Goal: Transaction & Acquisition: Purchase product/service

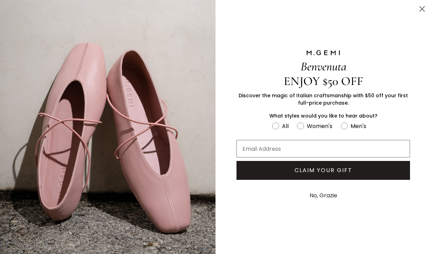
type input "[EMAIL_ADDRESS][DOMAIN_NAME]"
click at [422, 7] on circle "Close dialog" at bounding box center [422, 9] width 12 height 12
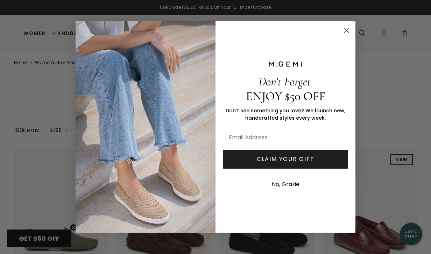
type input "[EMAIL_ADDRESS][DOMAIN_NAME]"
click at [345, 30] on icon "Close dialog" at bounding box center [346, 30] width 5 height 5
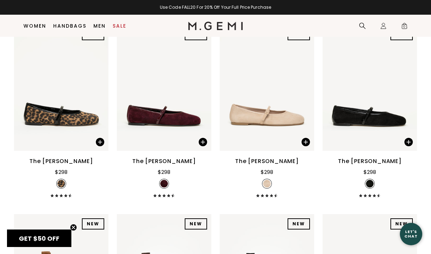
scroll to position [862, 0]
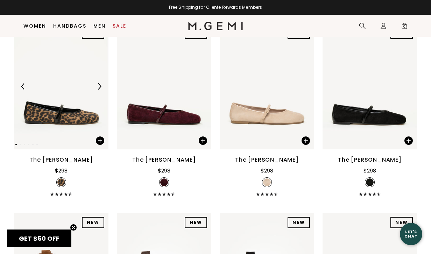
click at [86, 69] on img at bounding box center [61, 86] width 94 height 126
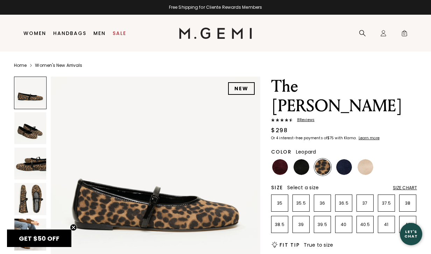
type input "[EMAIL_ADDRESS][DOMAIN_NAME]"
click at [39, 130] on img at bounding box center [30, 128] width 32 height 32
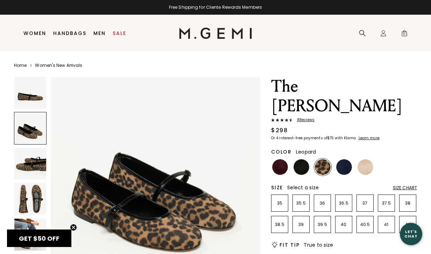
scroll to position [216, 0]
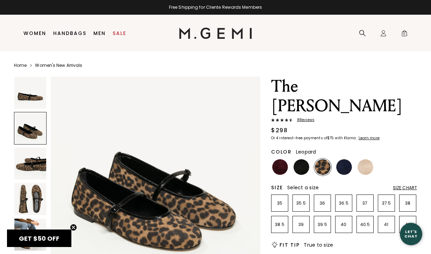
click at [28, 163] on img at bounding box center [30, 164] width 32 height 32
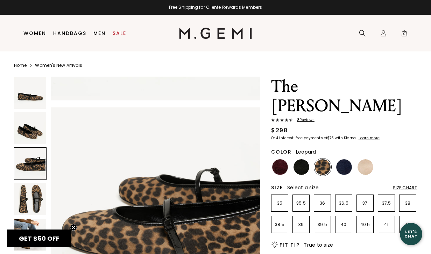
scroll to position [433, 0]
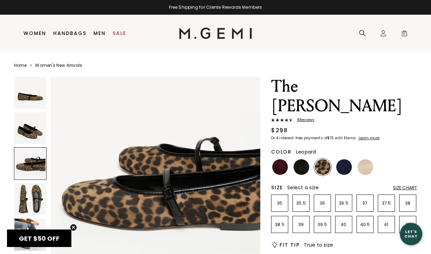
click at [28, 185] on img at bounding box center [30, 199] width 32 height 32
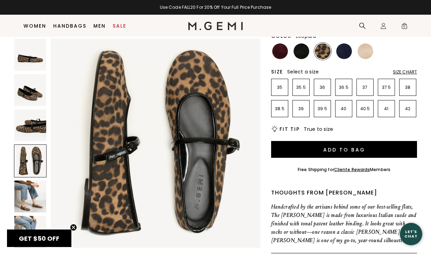
scroll to position [102, 0]
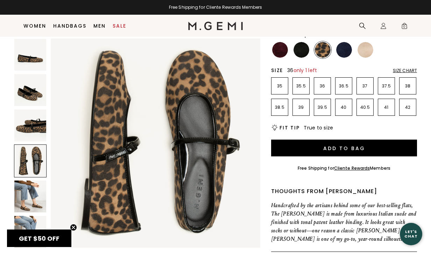
click at [322, 83] on p "36" at bounding box center [322, 86] width 16 height 6
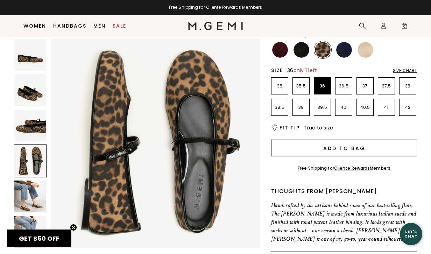
click at [340, 139] on button "Add to Bag" at bounding box center [344, 147] width 146 height 17
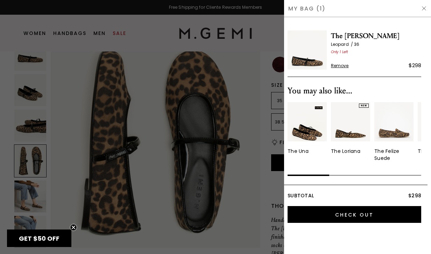
click at [386, 35] on span "The [PERSON_NAME]" at bounding box center [376, 35] width 90 height 11
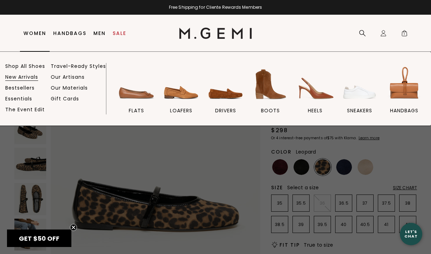
type input "[EMAIL_ADDRESS][DOMAIN_NAME]"
click at [28, 77] on link "New Arrivals" at bounding box center [21, 77] width 33 height 6
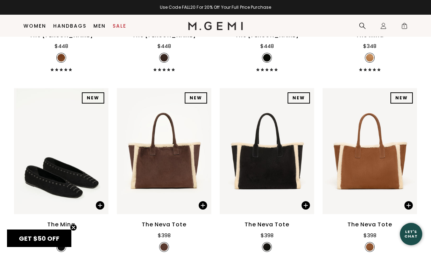
scroll to position [1176, 0]
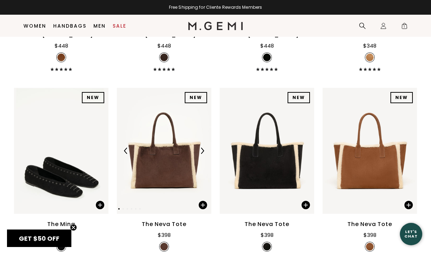
type input "[EMAIL_ADDRESS][DOMAIN_NAME]"
click at [173, 160] on img at bounding box center [164, 151] width 94 height 126
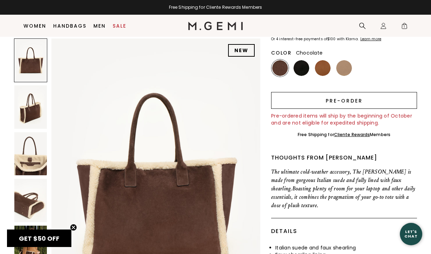
scroll to position [66, 0]
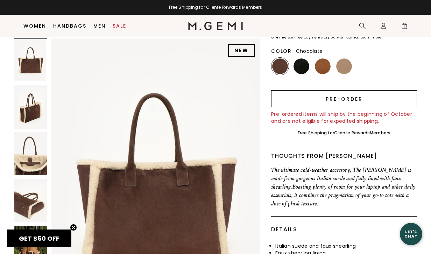
type input "[EMAIL_ADDRESS][DOMAIN_NAME]"
click at [346, 96] on button "Pre-order" at bounding box center [344, 98] width 146 height 17
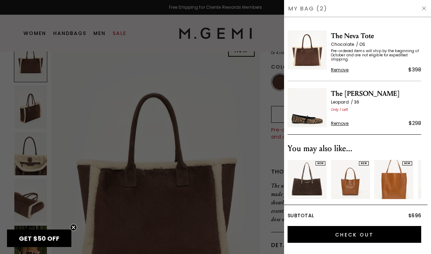
scroll to position [0, 0]
click at [33, 110] on div at bounding box center [215, 127] width 431 height 254
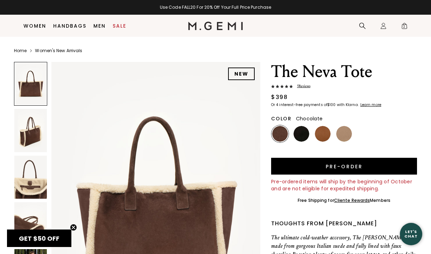
scroll to position [52, 0]
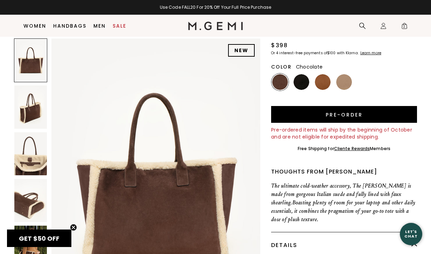
click at [31, 110] on img at bounding box center [30, 106] width 33 height 43
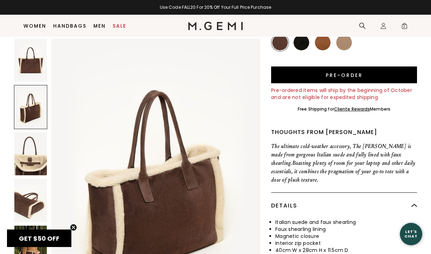
scroll to position [92, 0]
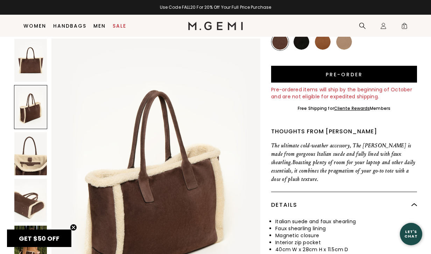
click at [31, 156] on img at bounding box center [30, 153] width 33 height 43
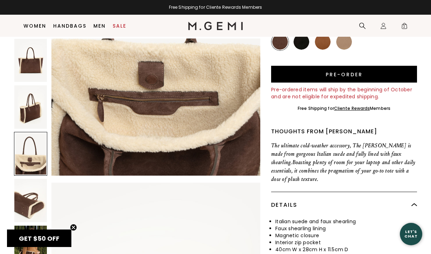
scroll to position [716, 0]
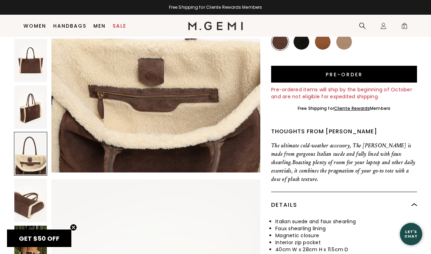
click at [32, 194] on img at bounding box center [30, 200] width 33 height 43
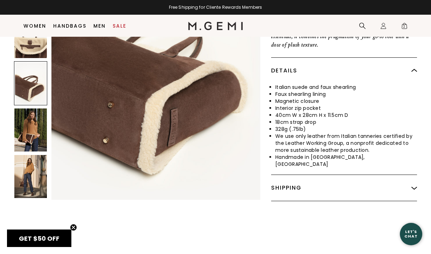
scroll to position [227, 0]
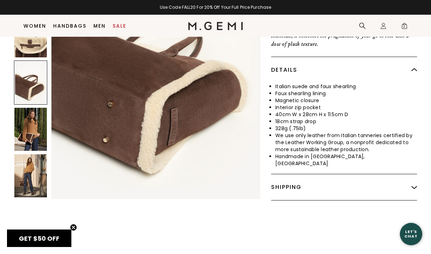
click at [36, 113] on img at bounding box center [30, 129] width 33 height 43
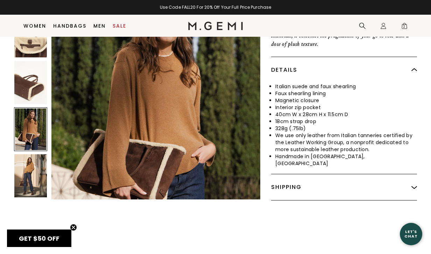
scroll to position [1142, 0]
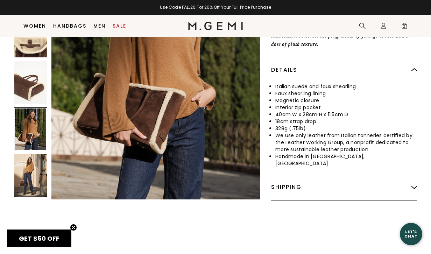
click at [30, 160] on img at bounding box center [30, 175] width 33 height 43
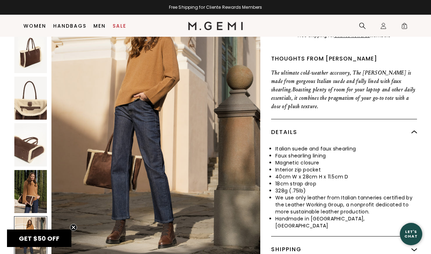
scroll to position [0, 0]
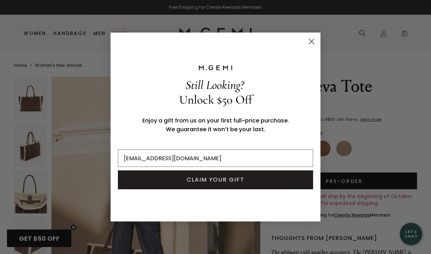
click at [310, 41] on circle "Close dialog" at bounding box center [312, 42] width 12 height 12
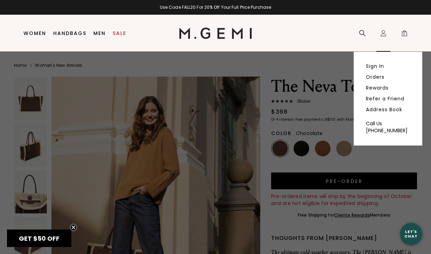
click at [384, 33] on icon "Icons/20x20/profile@2x" at bounding box center [383, 33] width 7 height 7
click at [373, 66] on link "Sign In" at bounding box center [375, 66] width 18 height 6
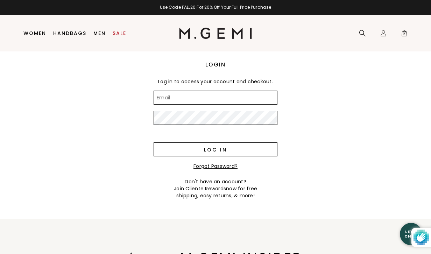
type input "[EMAIL_ADDRESS][DOMAIN_NAME]"
click at [225, 149] on input "Log in" at bounding box center [215, 149] width 124 height 14
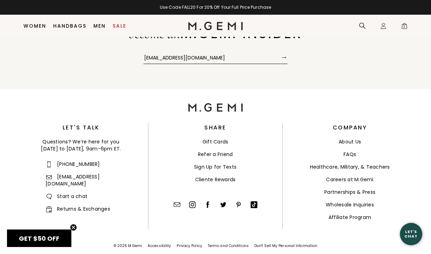
scroll to position [159, 0]
click at [209, 177] on link "Cliente Rewards" at bounding box center [215, 178] width 41 height 7
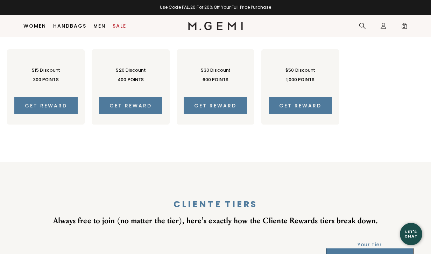
scroll to position [458, 0]
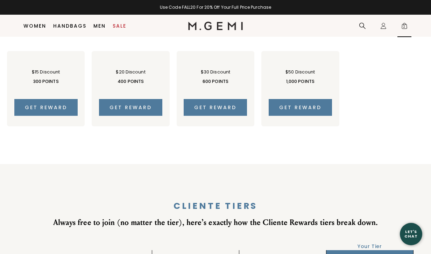
type input "[EMAIL_ADDRESS][DOMAIN_NAME]"
click at [405, 25] on span "2" at bounding box center [404, 27] width 7 height 7
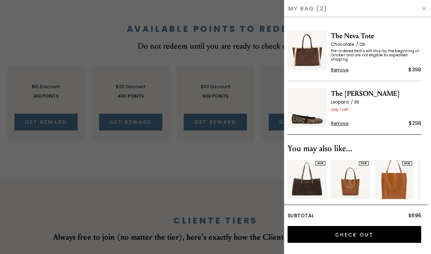
scroll to position [0, 0]
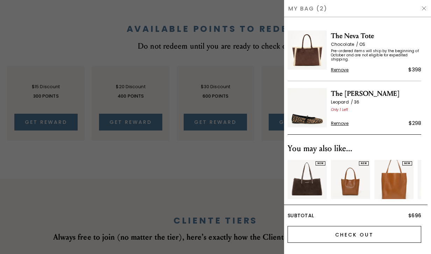
click at [339, 232] on input "Check Out" at bounding box center [354, 234] width 134 height 17
